Goal: Information Seeking & Learning: Learn about a topic

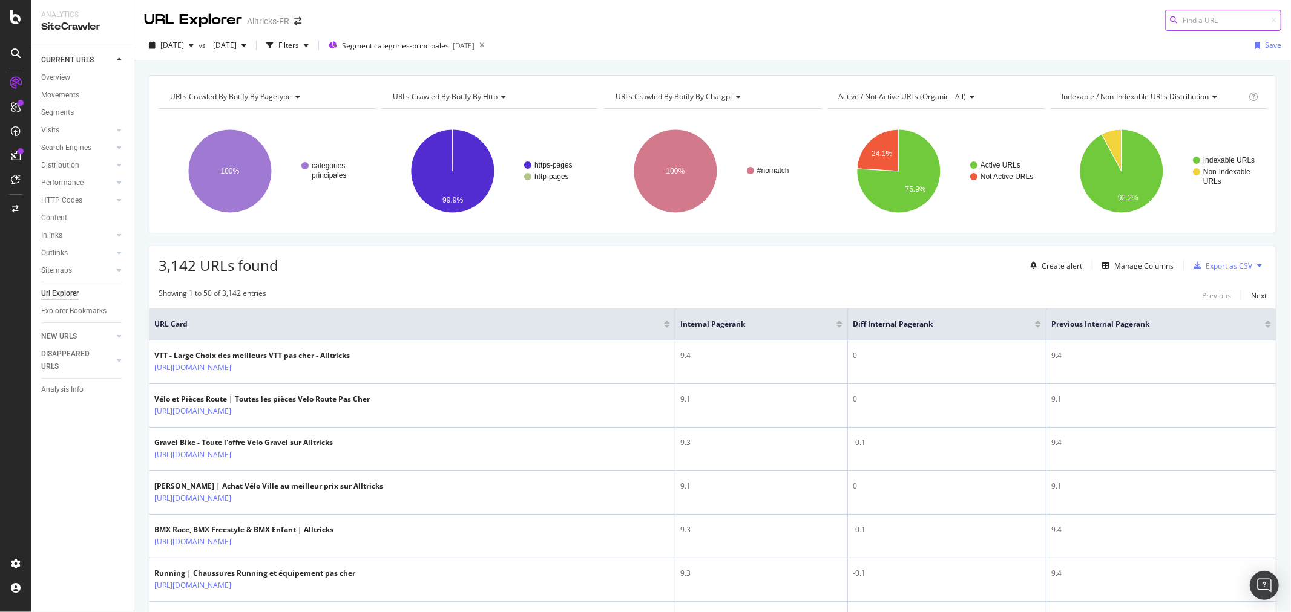
click at [1199, 16] on input at bounding box center [1223, 20] width 116 height 21
paste input "[URL][DOMAIN_NAME]"
type input "[URL][DOMAIN_NAME]"
click at [1156, 43] on div "VTT Cross-Country - Large Choix de VTT XC en Stock sur Alltricks" at bounding box center [1150, 41] width 242 height 10
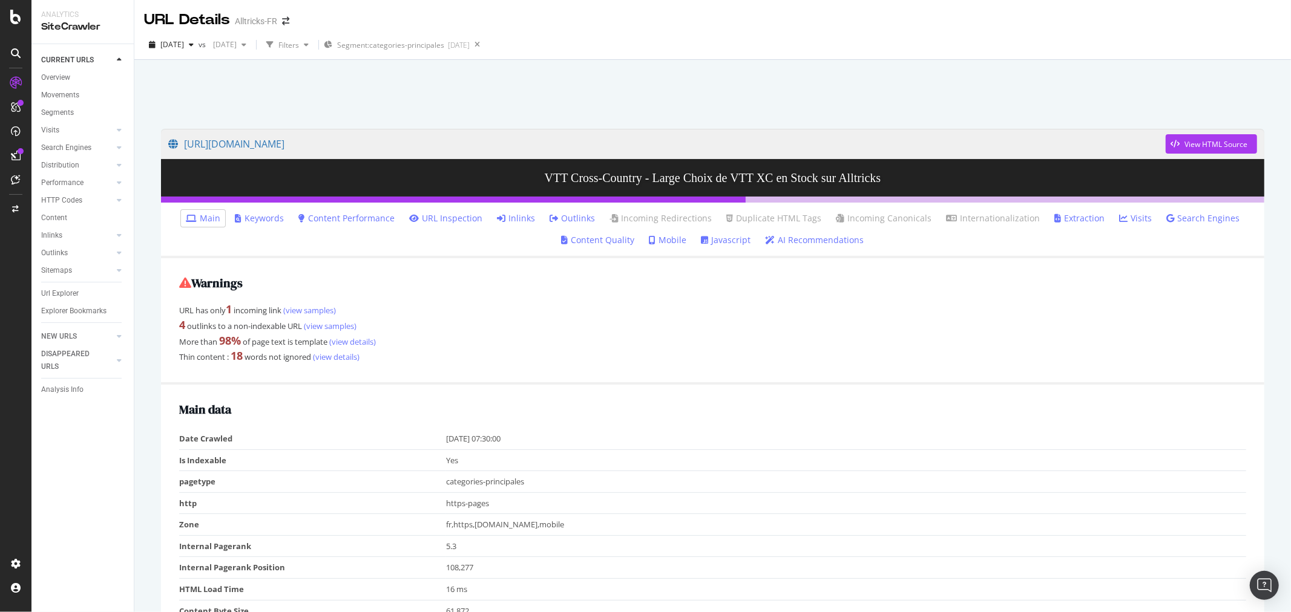
click at [517, 215] on link "Inlinks" at bounding box center [516, 218] width 38 height 12
